Goal: Check status: Check status

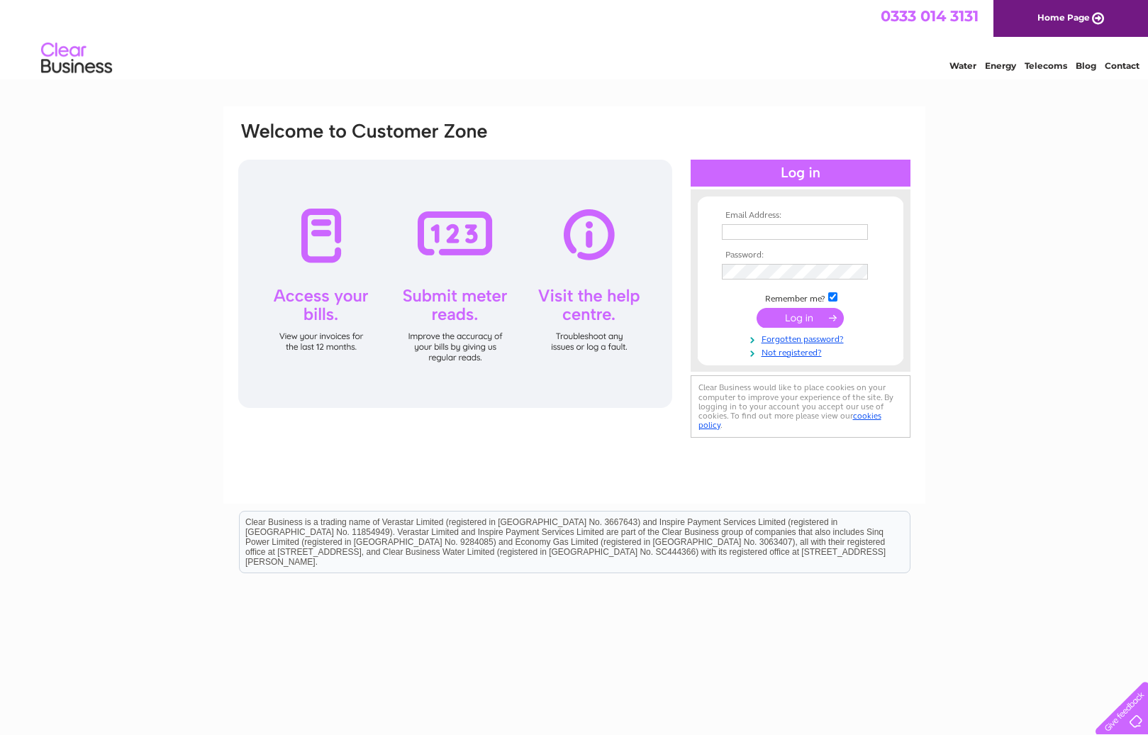
type input "glynis@thewoolshopltd.co.uk"
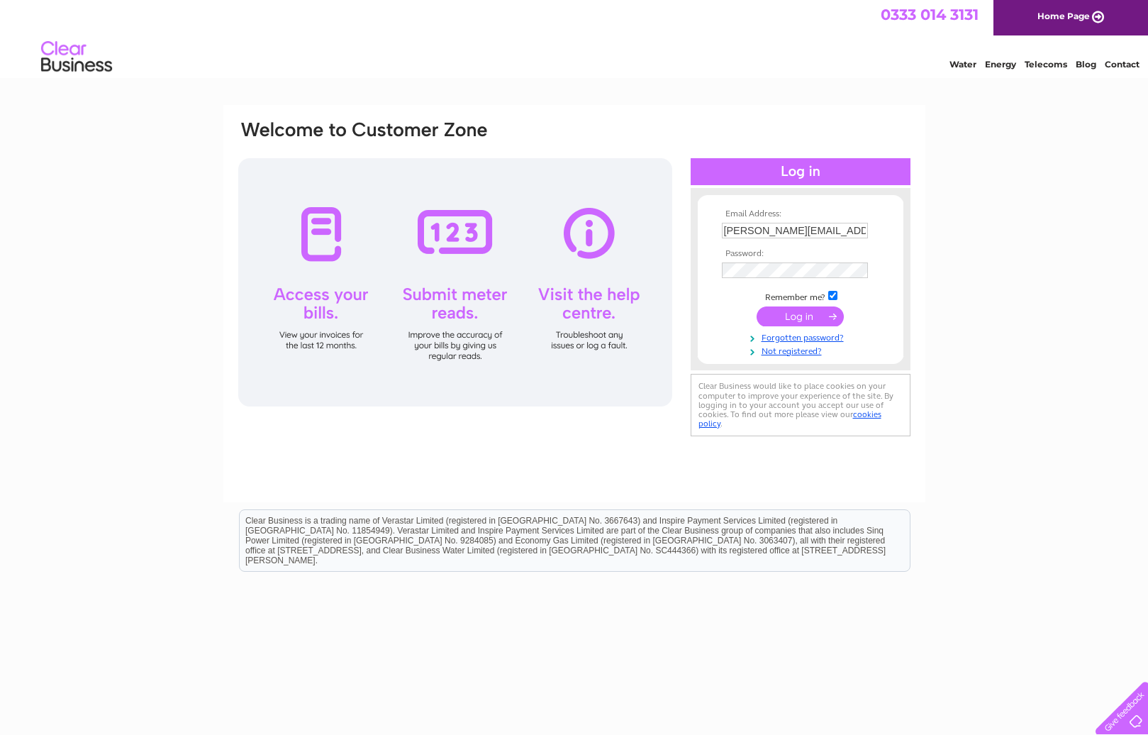
click at [798, 313] on input "submit" at bounding box center [800, 316] width 87 height 20
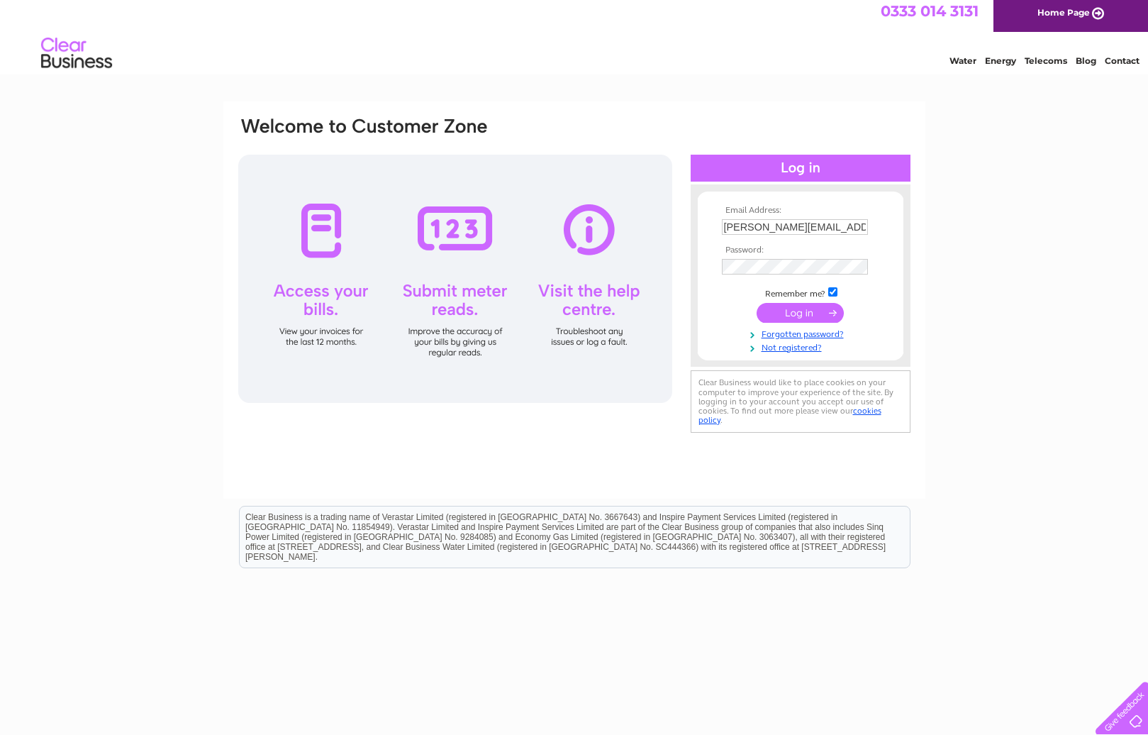
scroll to position [11, 0]
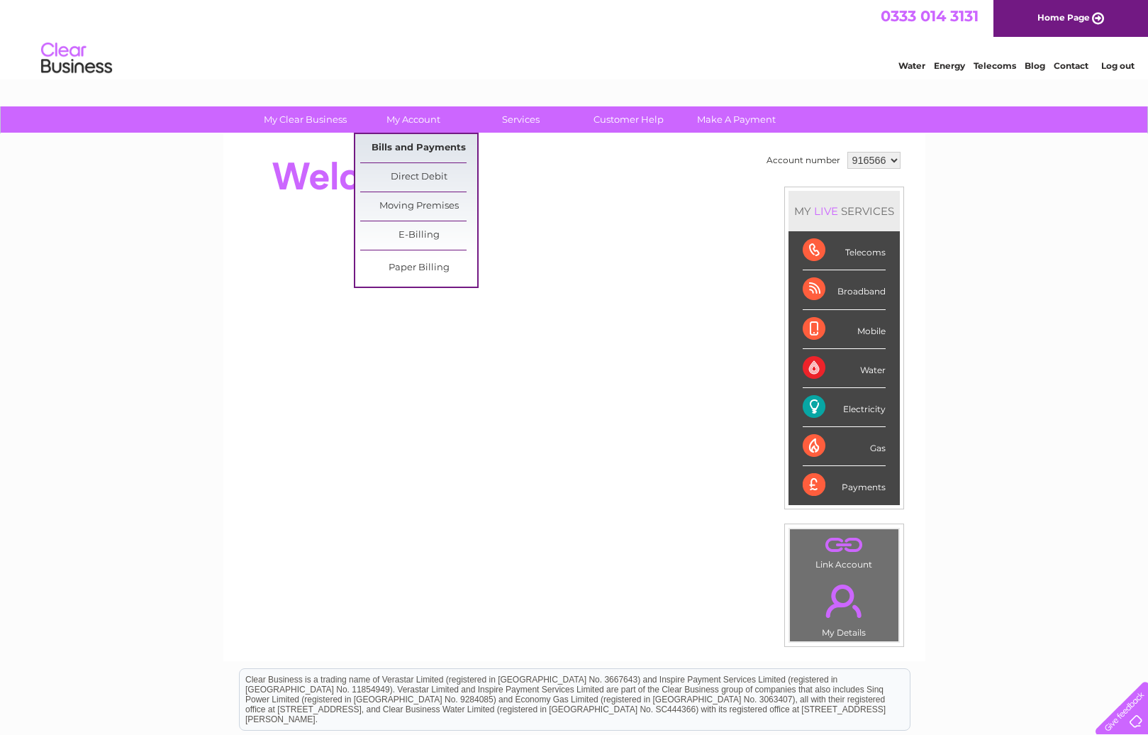
click at [422, 147] on link "Bills and Payments" at bounding box center [418, 148] width 117 height 28
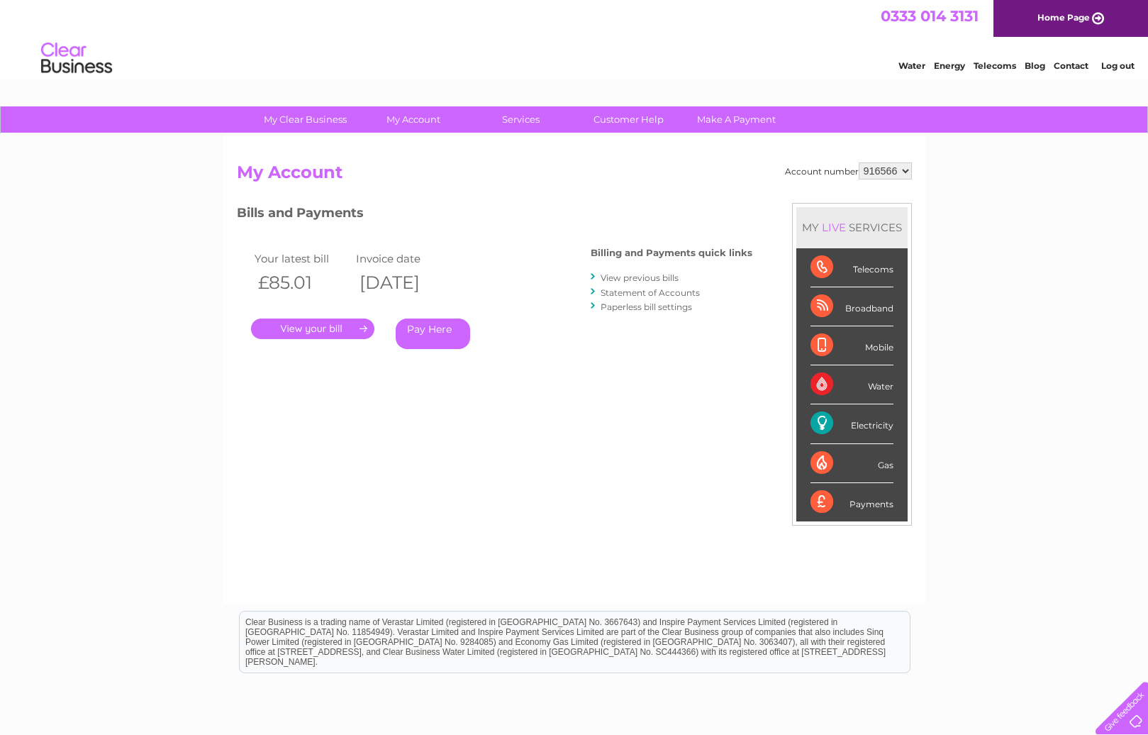
click at [324, 330] on link "." at bounding box center [312, 328] width 123 height 21
